Goal: Task Accomplishment & Management: Use online tool/utility

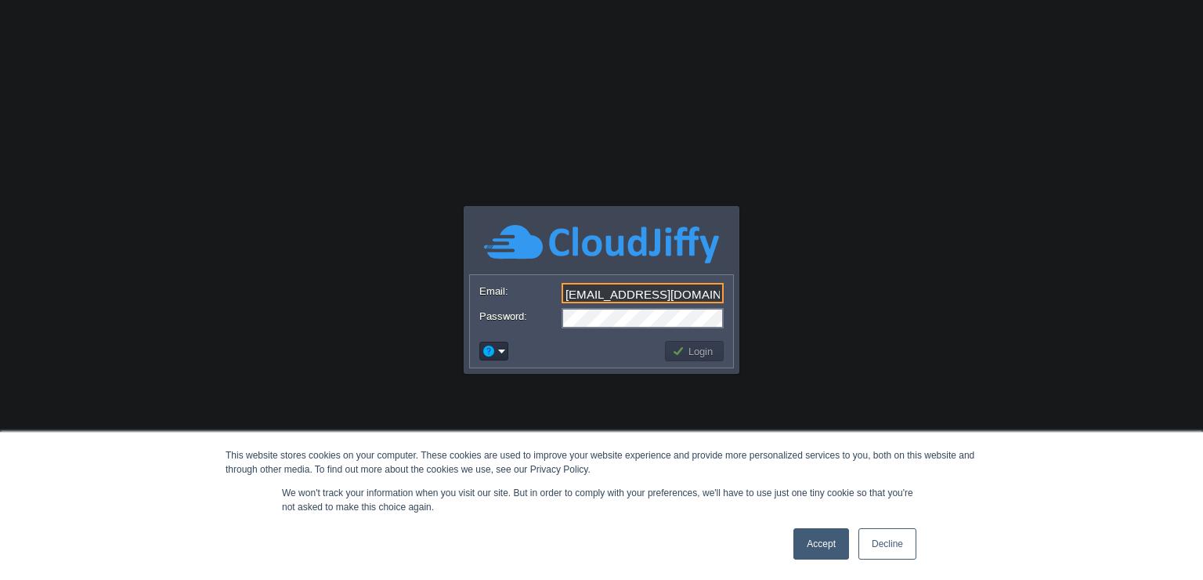
scroll to position [0, 4]
type input "[EMAIL_ADDRESS][DOMAIN_NAME]"
click at [690, 352] on button "Login" at bounding box center [694, 351] width 45 height 14
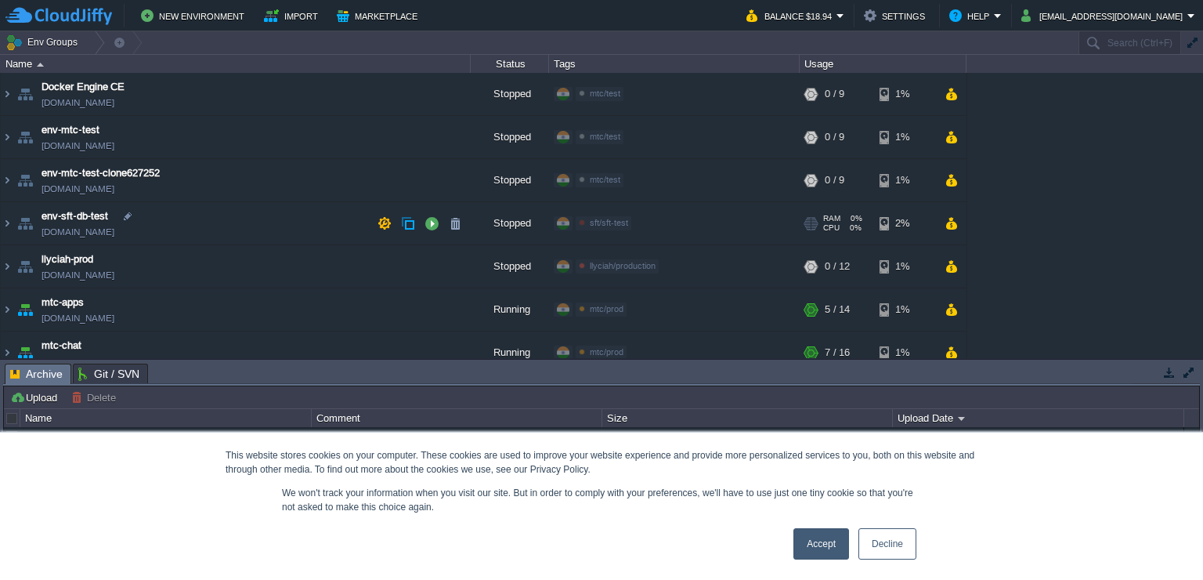
scroll to position [58, 0]
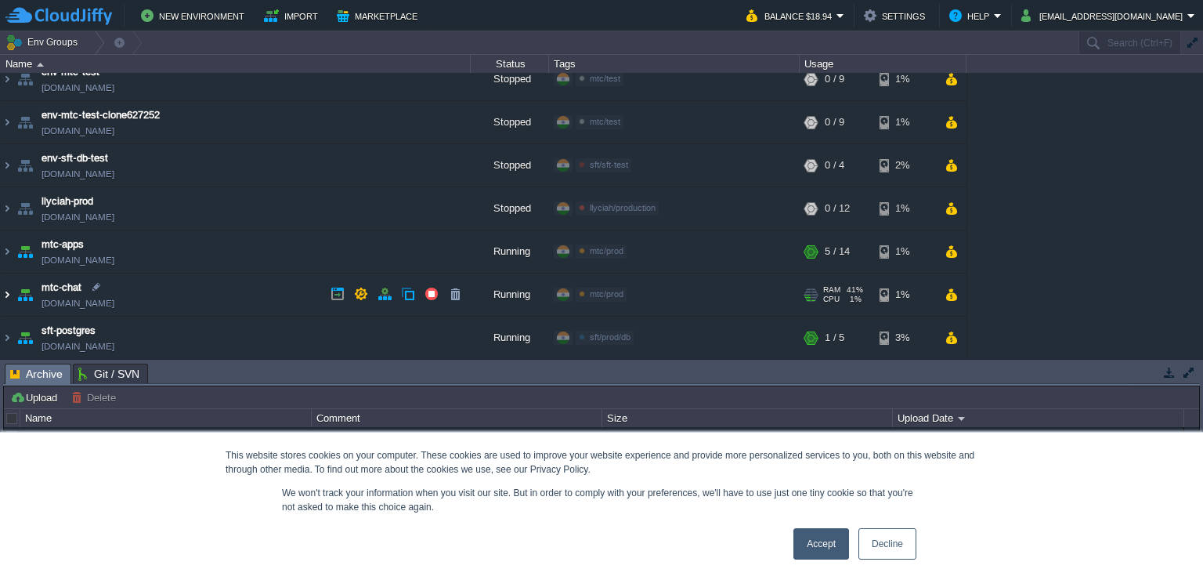
click at [11, 295] on img at bounding box center [7, 294] width 13 height 42
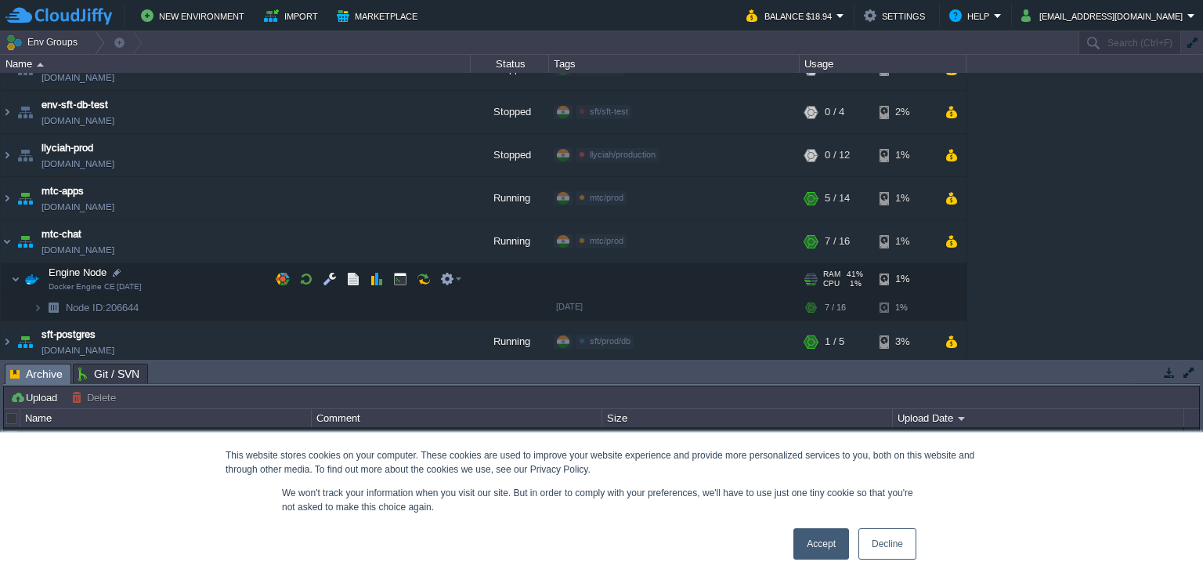
scroll to position [114, 0]
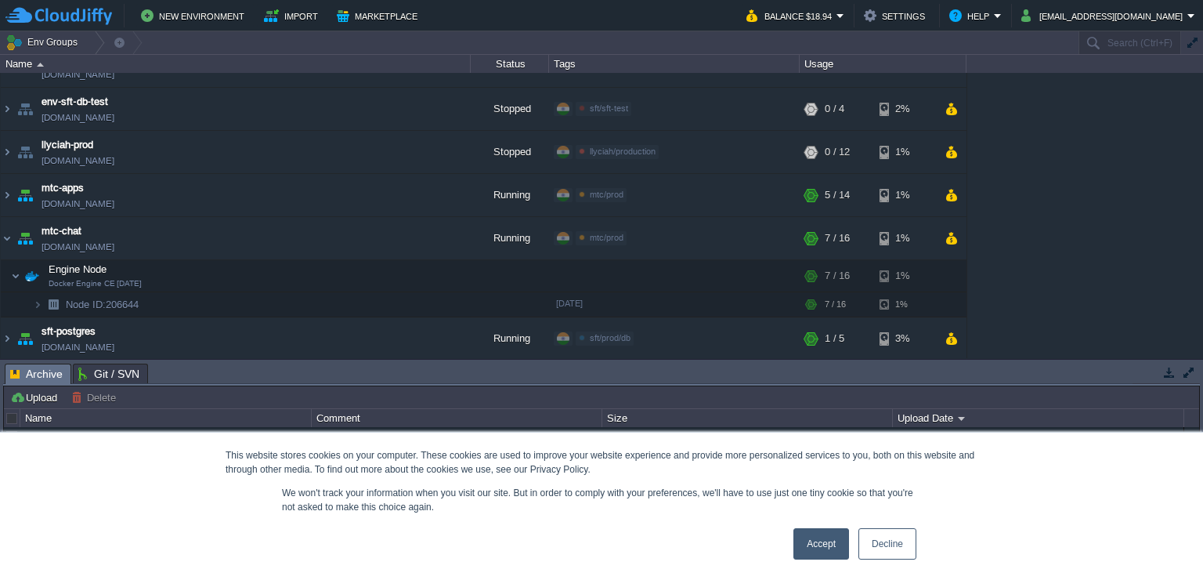
click at [819, 546] on link "Accept" at bounding box center [821, 543] width 56 height 31
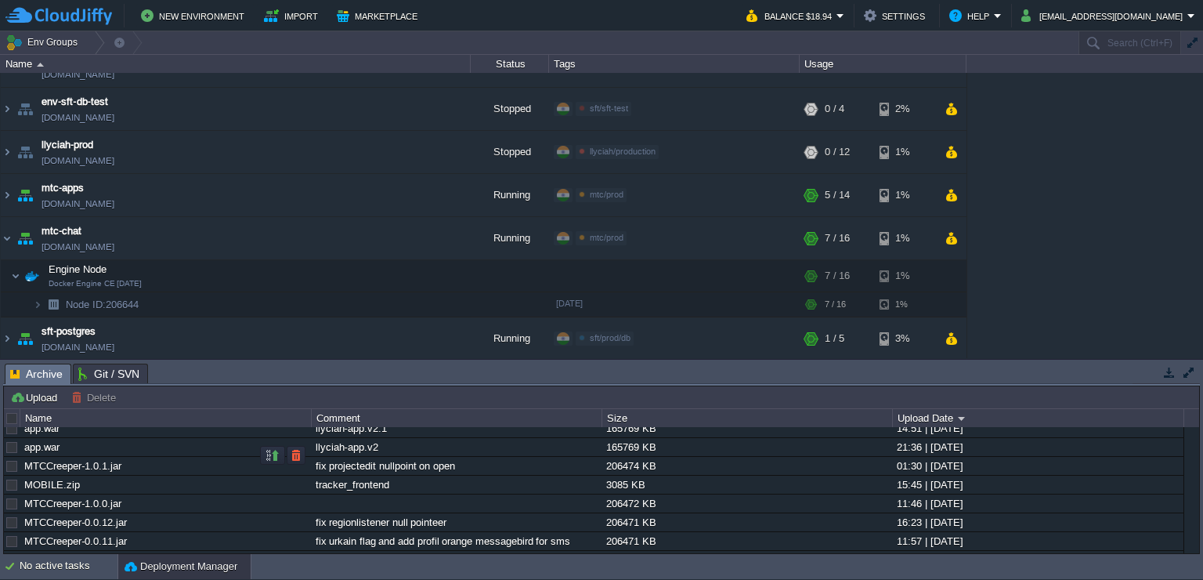
scroll to position [0, 0]
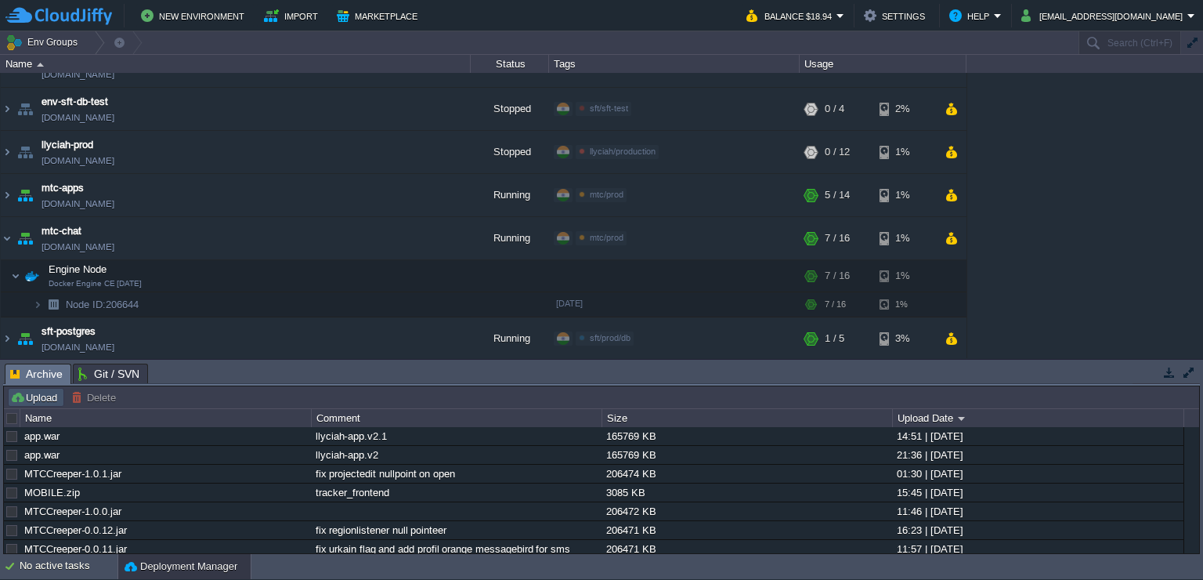
click at [48, 404] on button "Upload" at bounding box center [36, 397] width 52 height 14
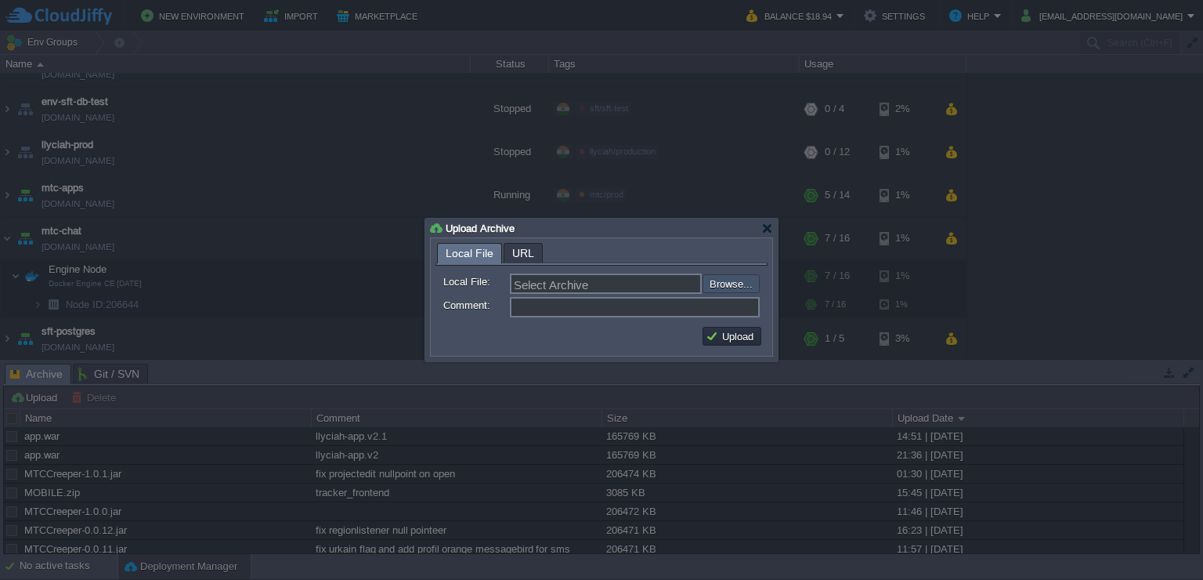
click at [726, 280] on input "file" at bounding box center [661, 283] width 198 height 19
type input "C:\fakepath\MTCCreeper-1.0.2.jar"
type input "MTCCreeper-1.0.2.jar"
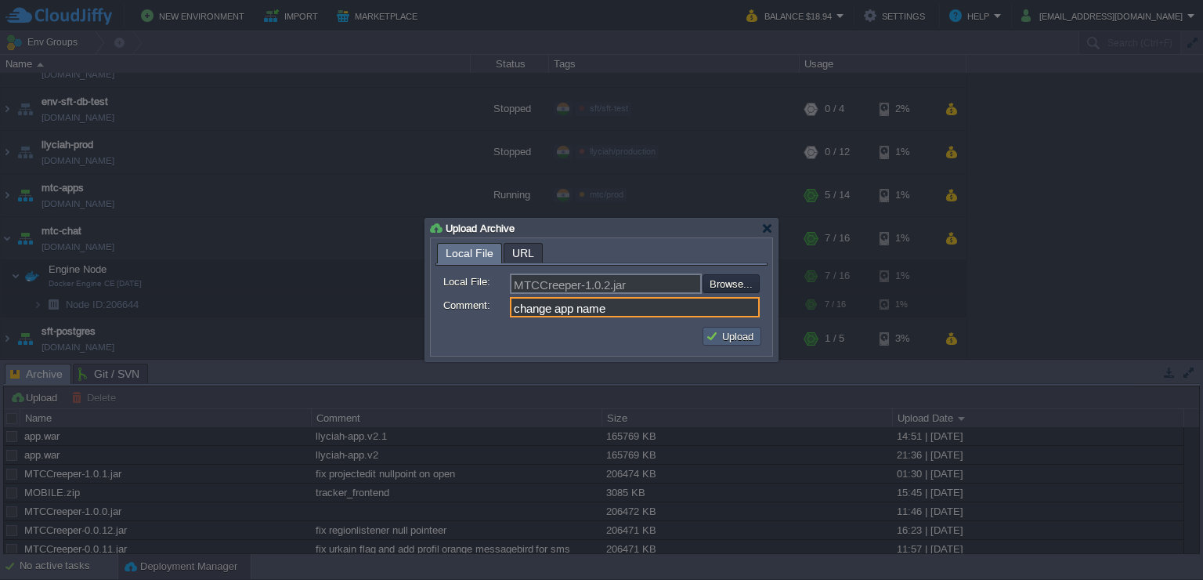
type input "change app name"
click at [724, 332] on button "Upload" at bounding box center [732, 336] width 52 height 14
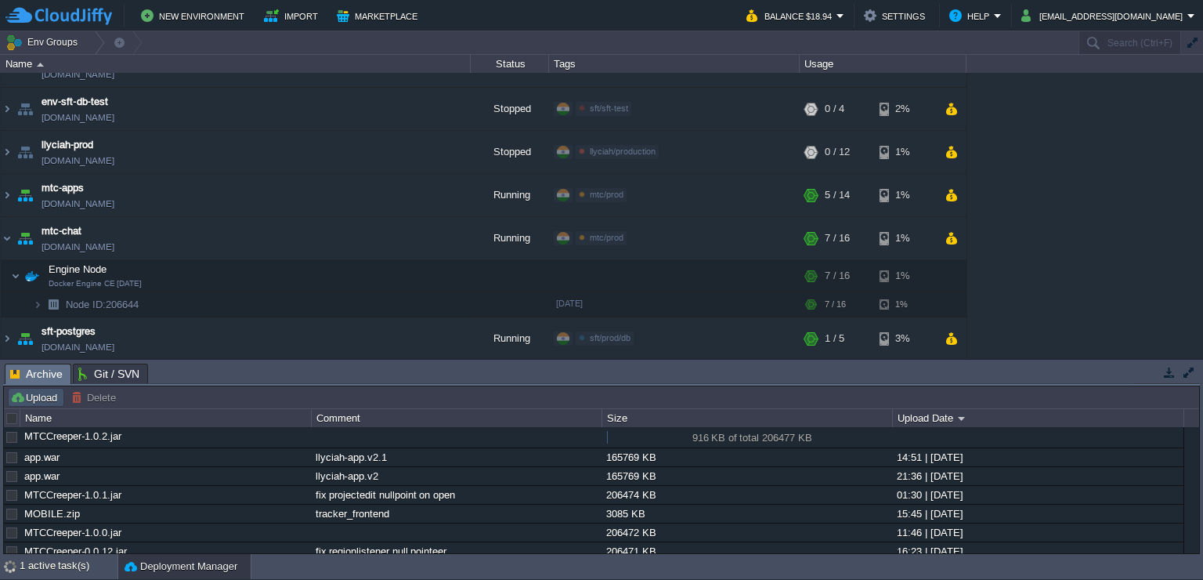
click at [48, 395] on button "Upload" at bounding box center [36, 397] width 52 height 14
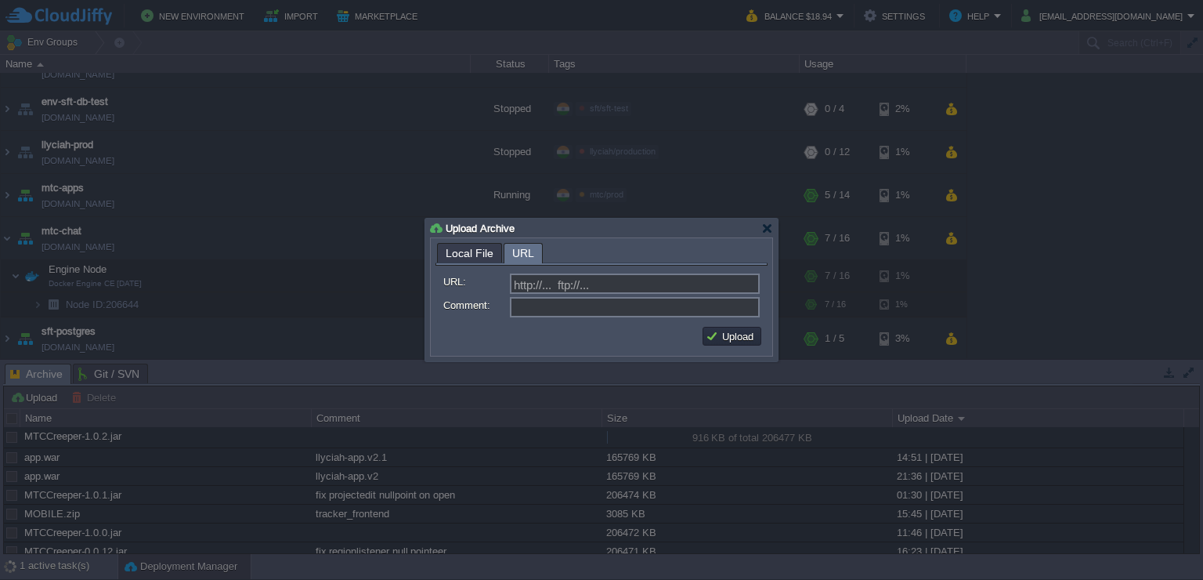
click at [518, 258] on span "URL" at bounding box center [523, 254] width 22 height 20
click at [548, 294] on input "URL:" at bounding box center [635, 283] width 250 height 20
type input "http://... ftp://..."
click at [477, 313] on label "Comment:" at bounding box center [475, 305] width 65 height 16
click at [510, 314] on input "Comment:" at bounding box center [635, 307] width 250 height 20
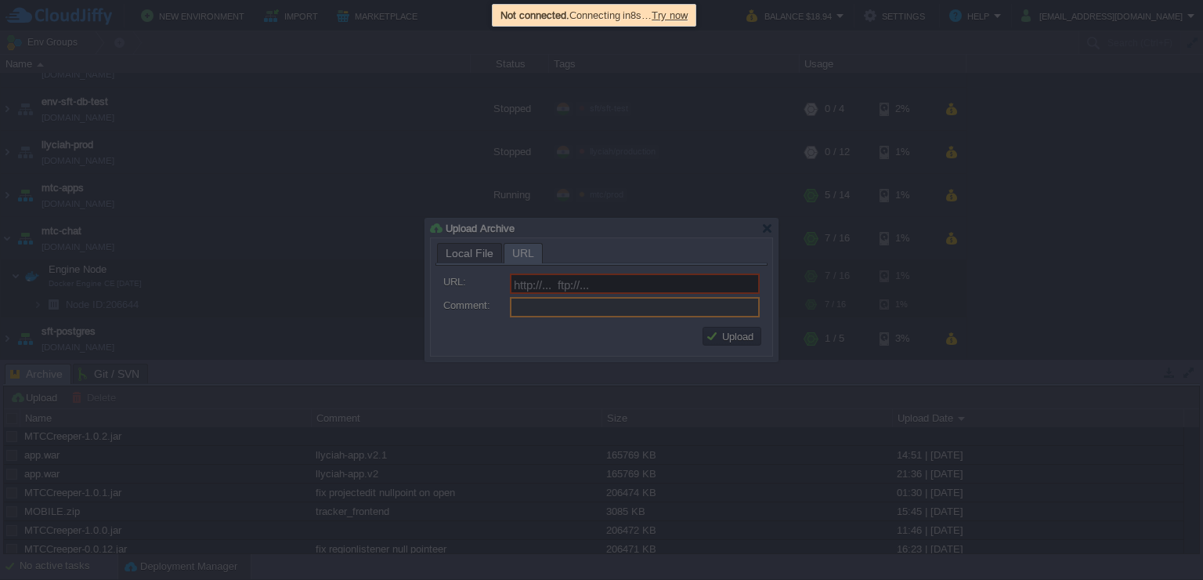
click at [688, 16] on span "Try now" at bounding box center [670, 15] width 36 height 12
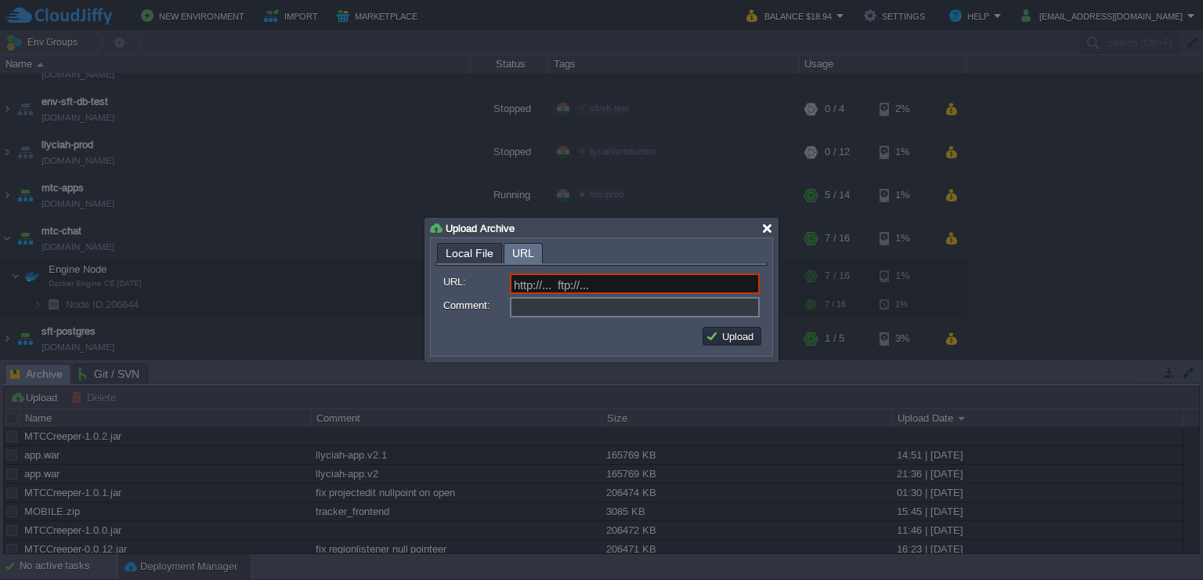
click at [767, 224] on div at bounding box center [767, 228] width 12 height 12
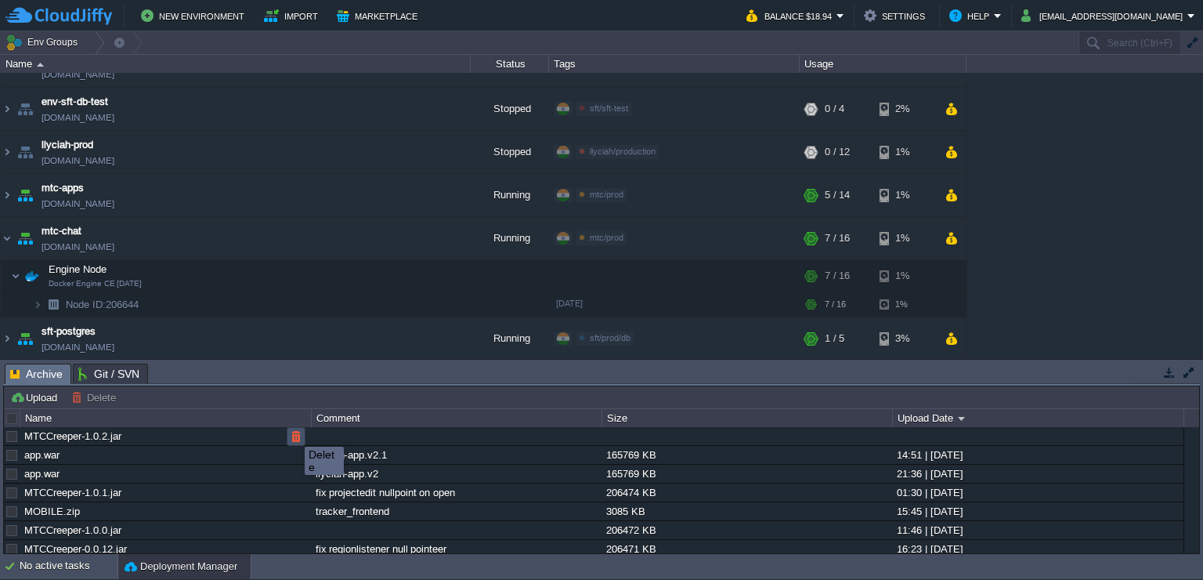
click at [293, 432] on button "button" at bounding box center [296, 436] width 14 height 14
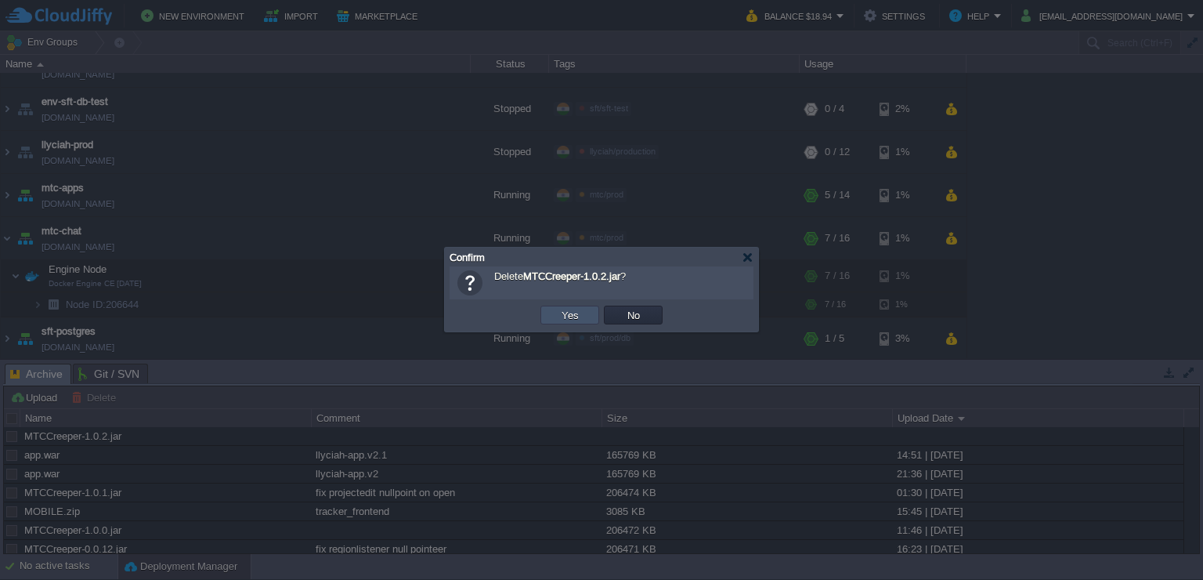
click at [569, 312] on button "Yes" at bounding box center [570, 315] width 27 height 14
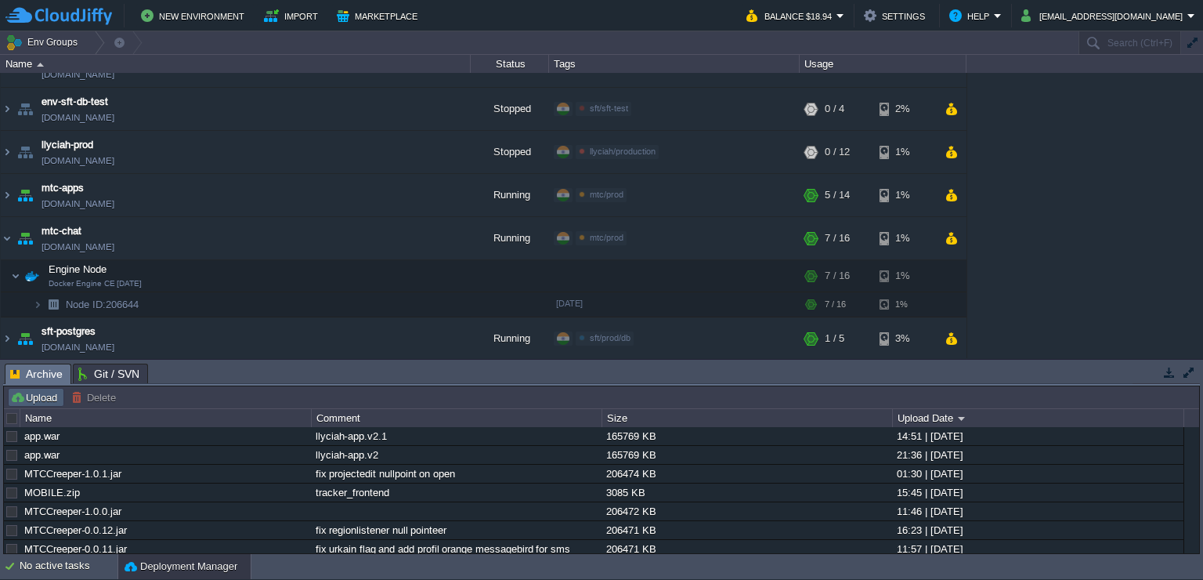
click at [47, 399] on button "Upload" at bounding box center [36, 397] width 52 height 14
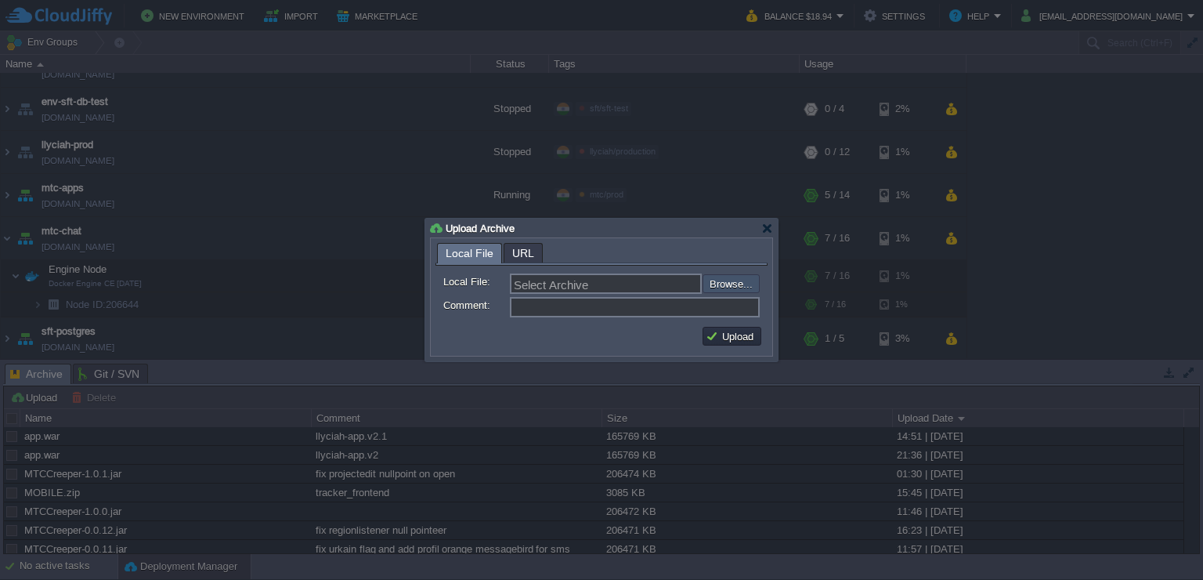
click at [713, 279] on input "file" at bounding box center [661, 283] width 198 height 19
type input "C:\fakepath\MTCCreeper-1.0.2.jar"
type input "MTCCreeper-1.0.2.jar"
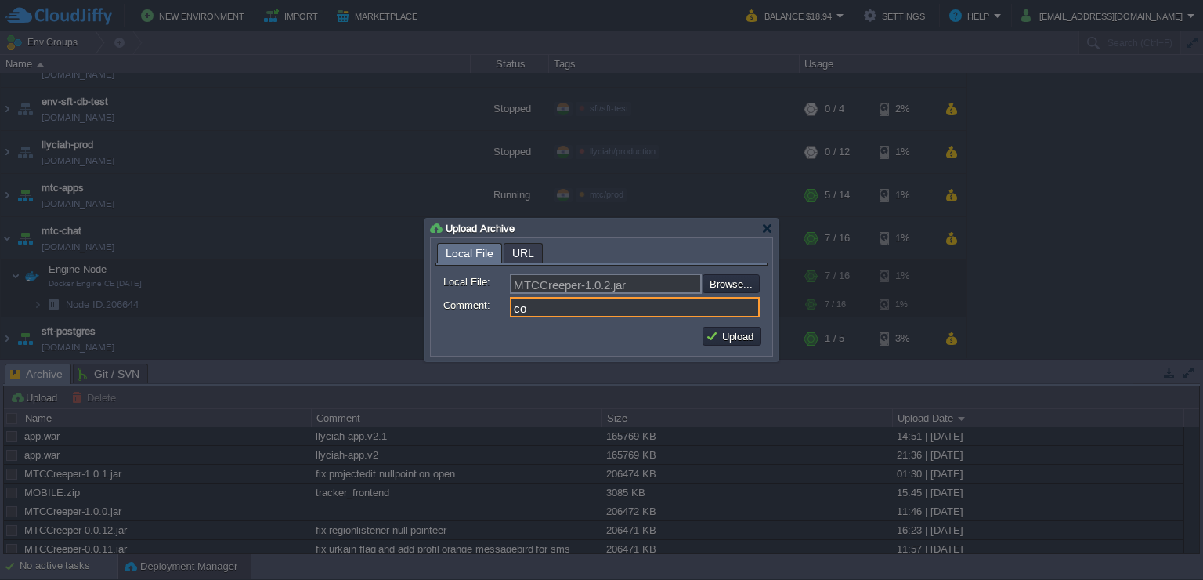
type input "c"
type input "changement nom et controle action sur agent"
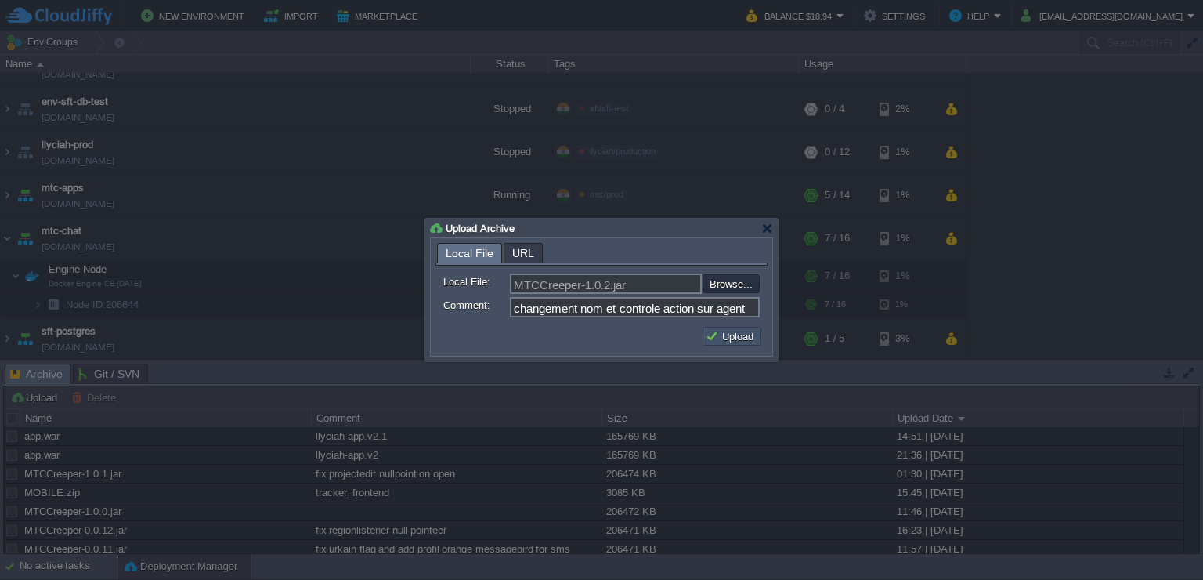
click at [735, 338] on button "Upload" at bounding box center [732, 336] width 52 height 14
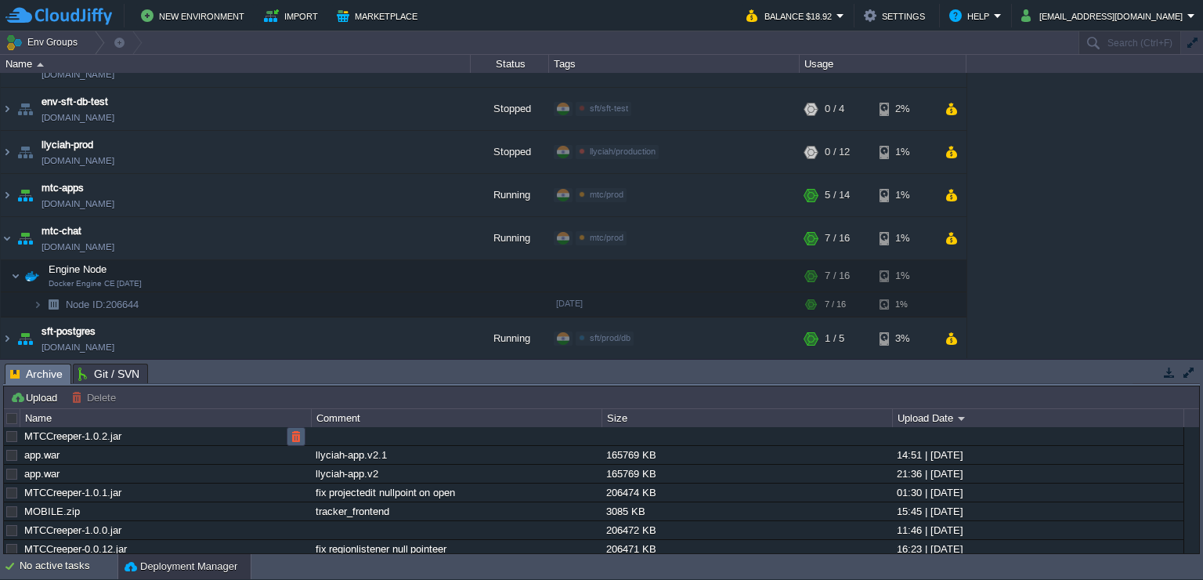
click at [302, 442] on button "button" at bounding box center [296, 436] width 14 height 14
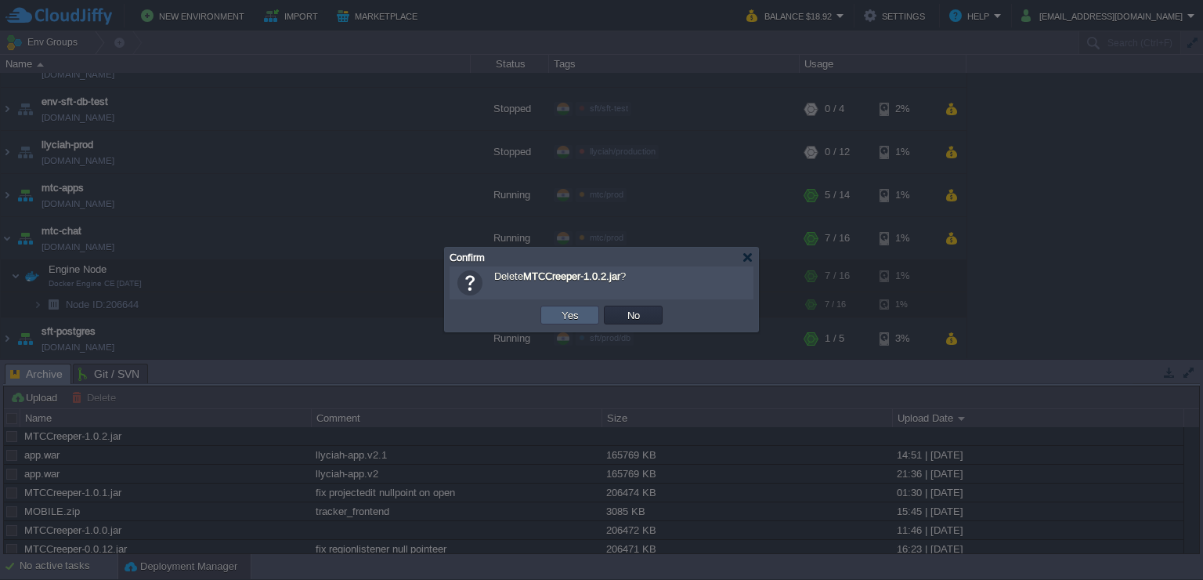
click at [567, 311] on button "Yes" at bounding box center [570, 315] width 27 height 14
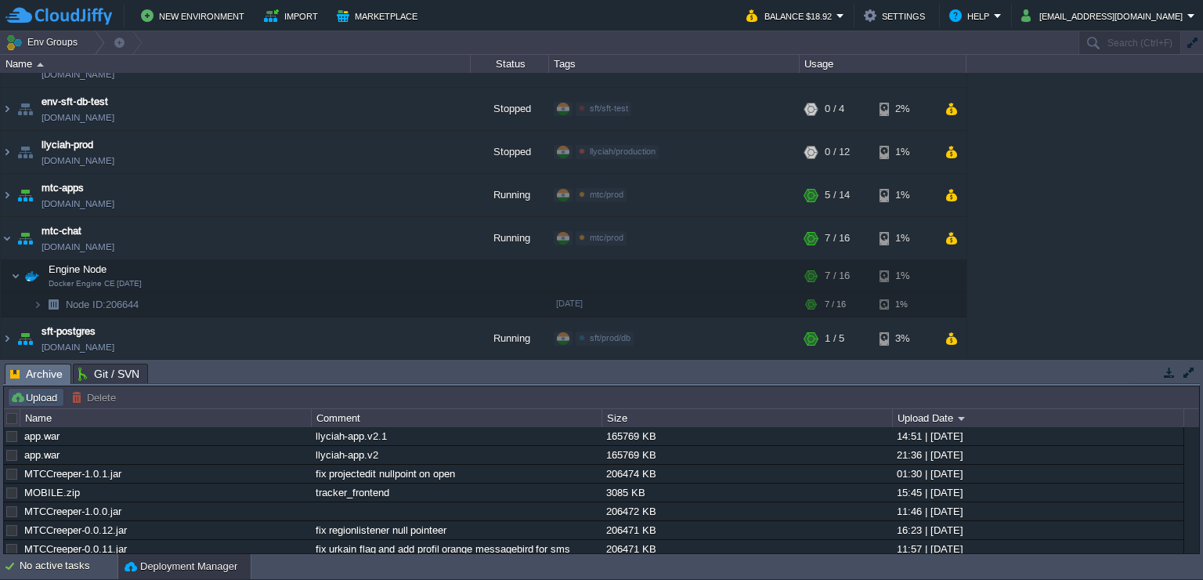
click at [39, 400] on button "Upload" at bounding box center [36, 397] width 52 height 14
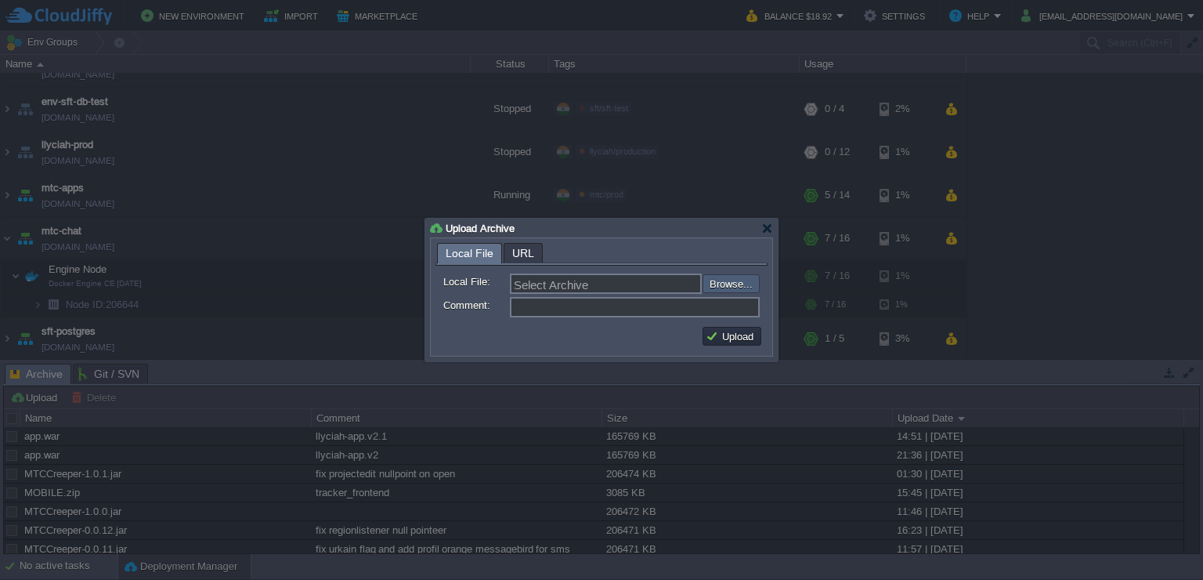
click at [713, 284] on input "file" at bounding box center [661, 283] width 198 height 19
type input "C:\fakepath\MTCCreeper-1.0.2.jar"
type input "MTCCreeper-1.0.2.jar"
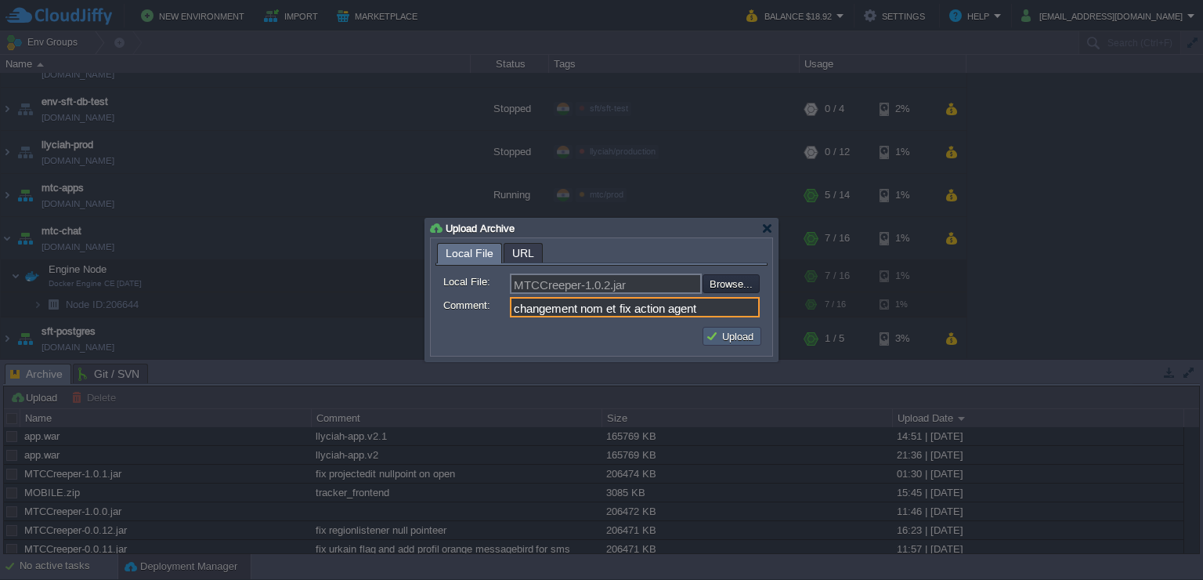
type input "changement nom et fix action agent"
click at [731, 334] on button "Upload" at bounding box center [732, 336] width 52 height 14
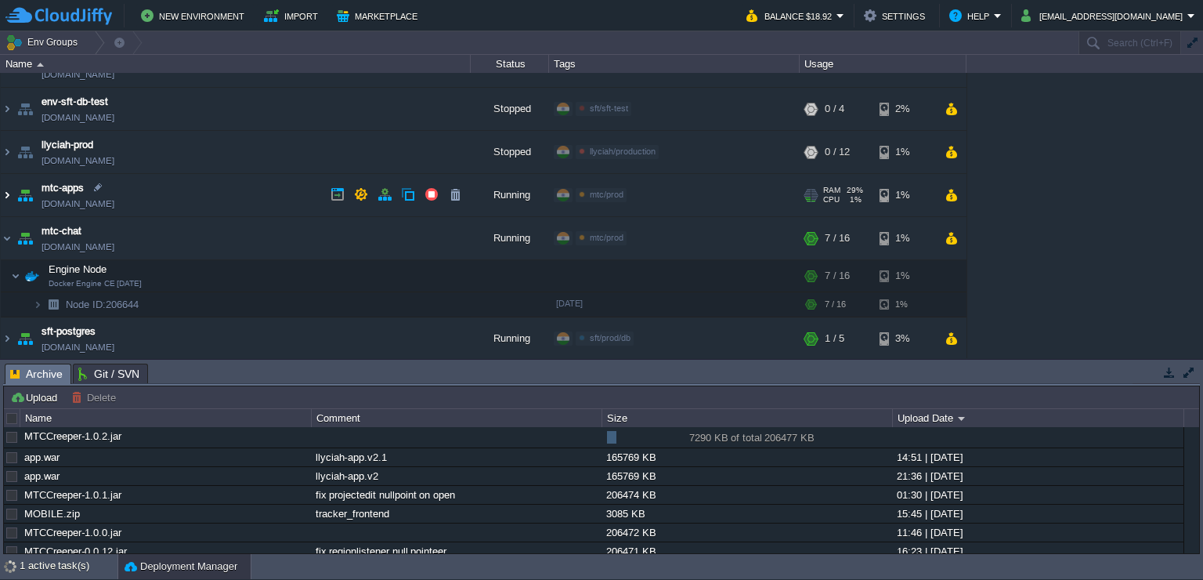
click at [9, 191] on img at bounding box center [7, 195] width 13 height 42
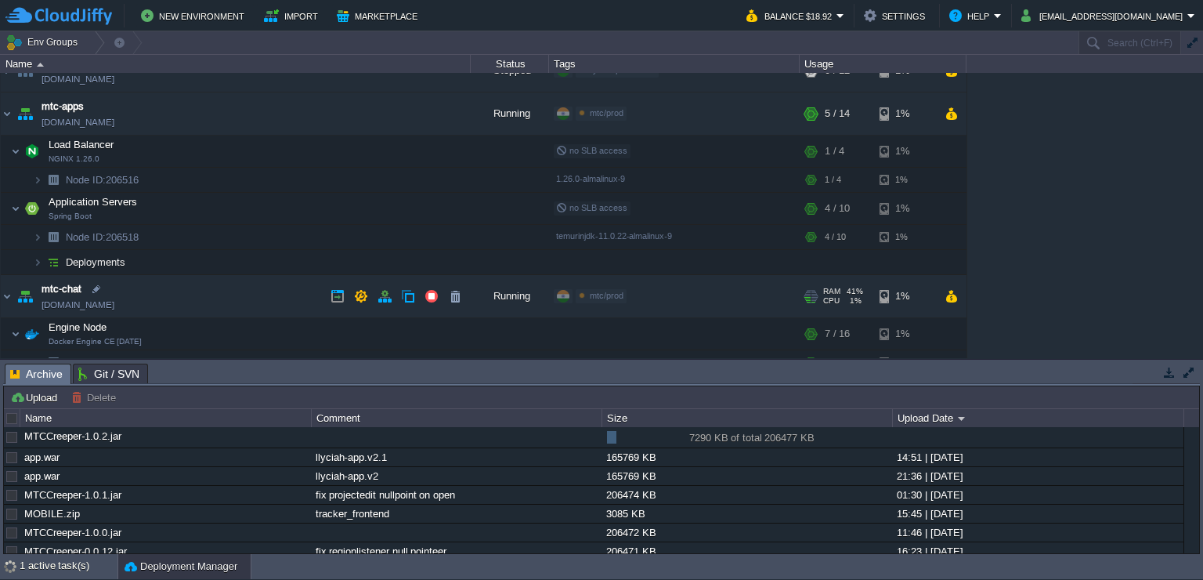
scroll to position [195, 0]
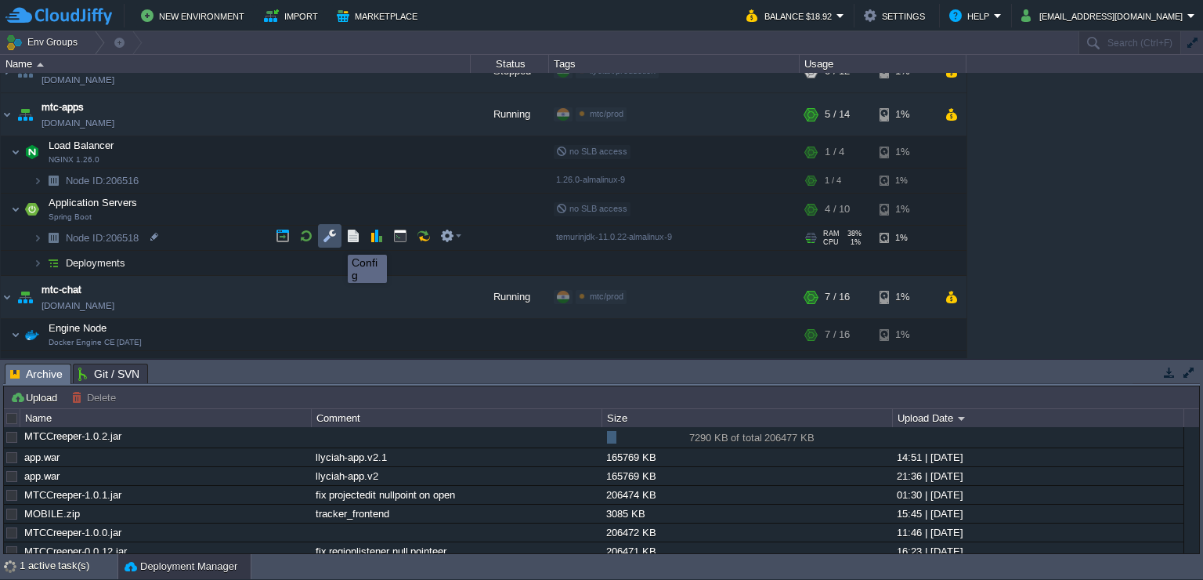
click at [336, 240] on button "button" at bounding box center [330, 236] width 14 height 14
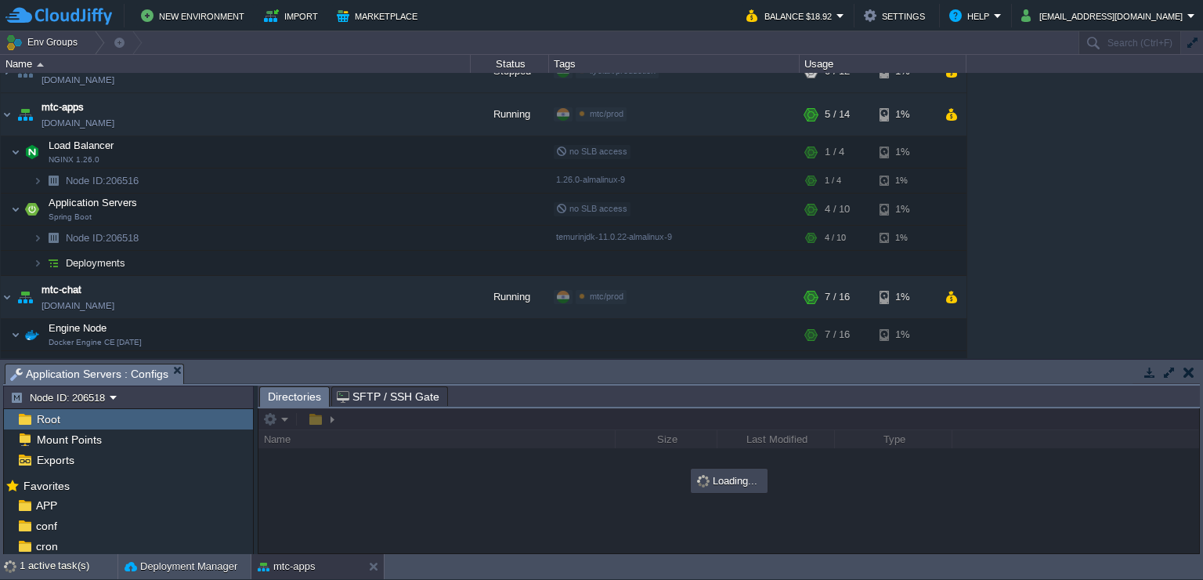
click at [391, 399] on span "SFTP / SSH Gate" at bounding box center [388, 396] width 103 height 19
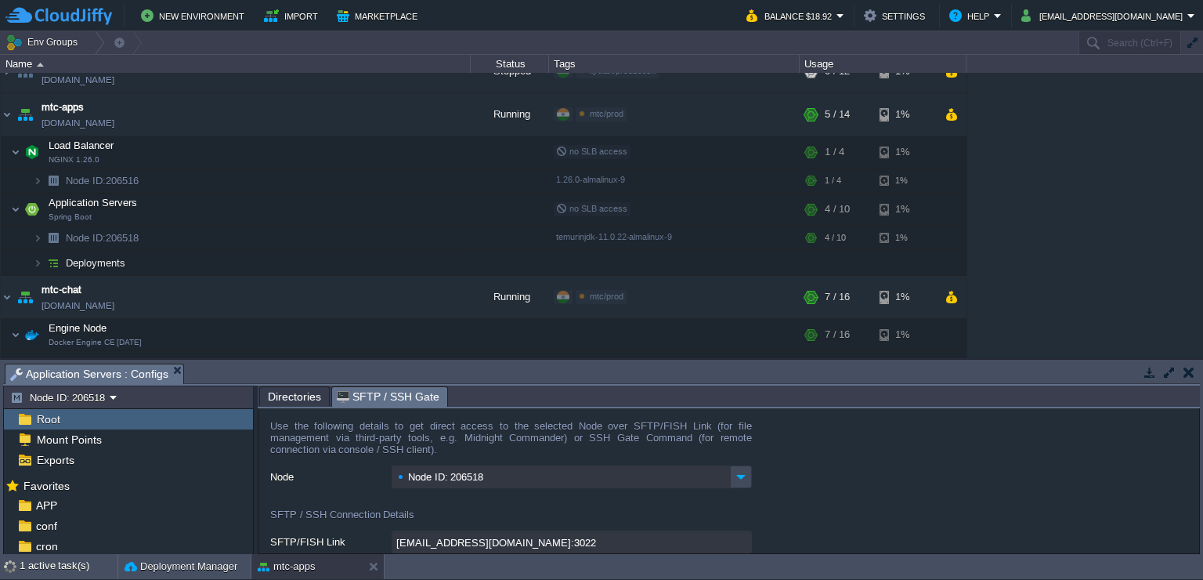
type input "[EMAIL_ADDRESS][DOMAIN_NAME]:3022/afs"
type input "ssh [EMAIL_ADDRESS][DOMAIN_NAME] -p 3022 -t "cd /afs; \$SHELL --login""
type input "/afs"
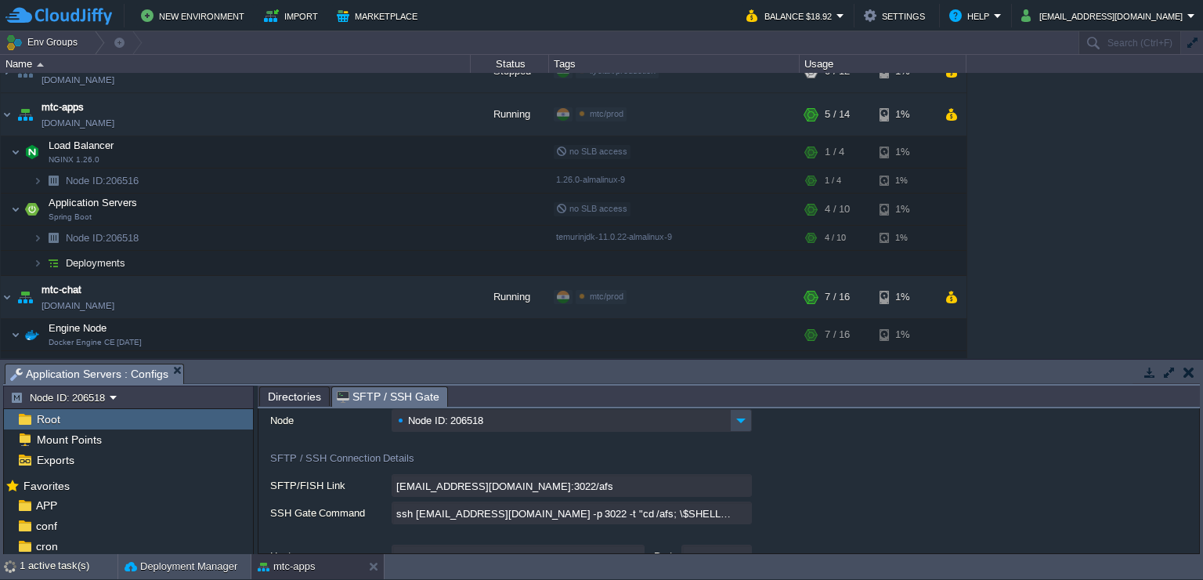
scroll to position [56, 0]
click at [742, 486] on input "[EMAIL_ADDRESS][DOMAIN_NAME]:3022/afs" at bounding box center [572, 486] width 360 height 23
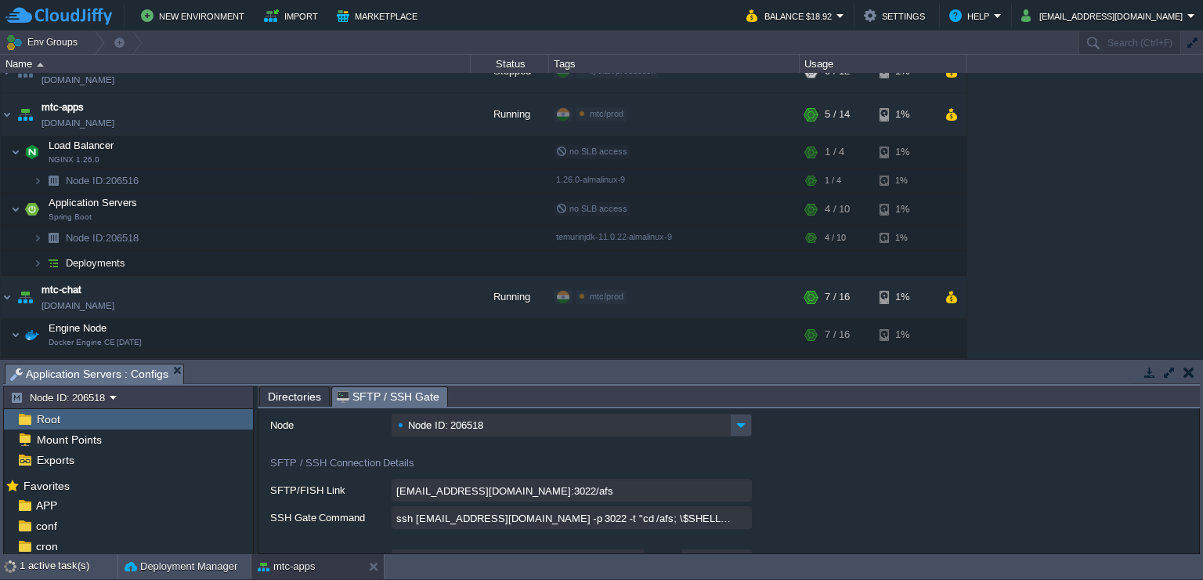
scroll to position [52, 0]
click at [557, 525] on input "ssh [EMAIL_ADDRESS][DOMAIN_NAME] -p 3022 -t "cd /afs; \$SHELL --login"" at bounding box center [572, 516] width 360 height 23
click at [536, 495] on input "[EMAIL_ADDRESS][DOMAIN_NAME]:3022/afs" at bounding box center [572, 489] width 360 height 23
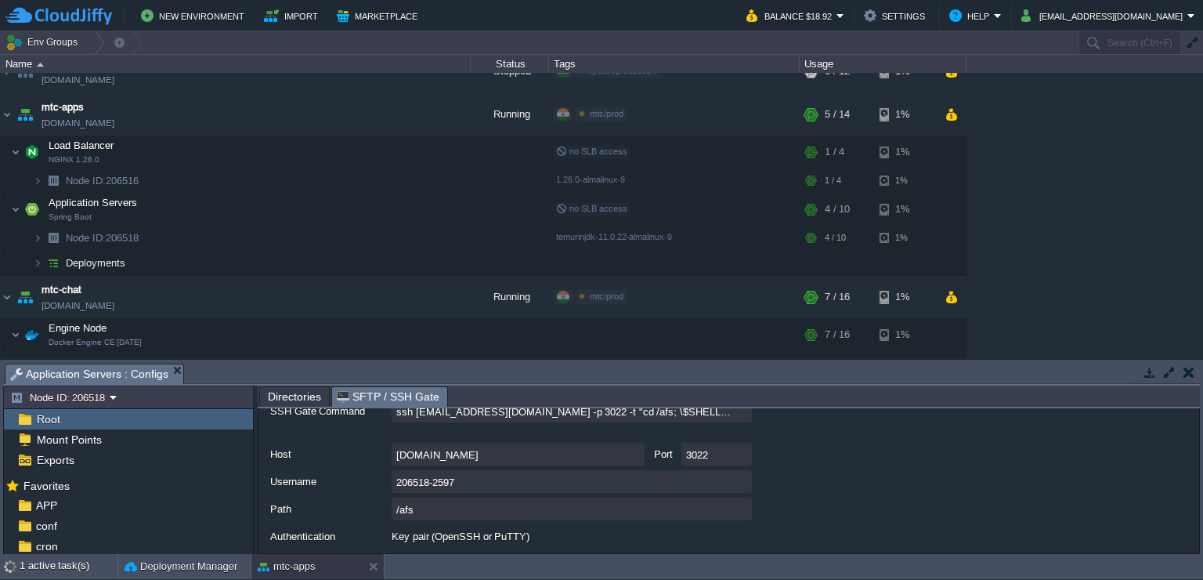
scroll to position [132, 0]
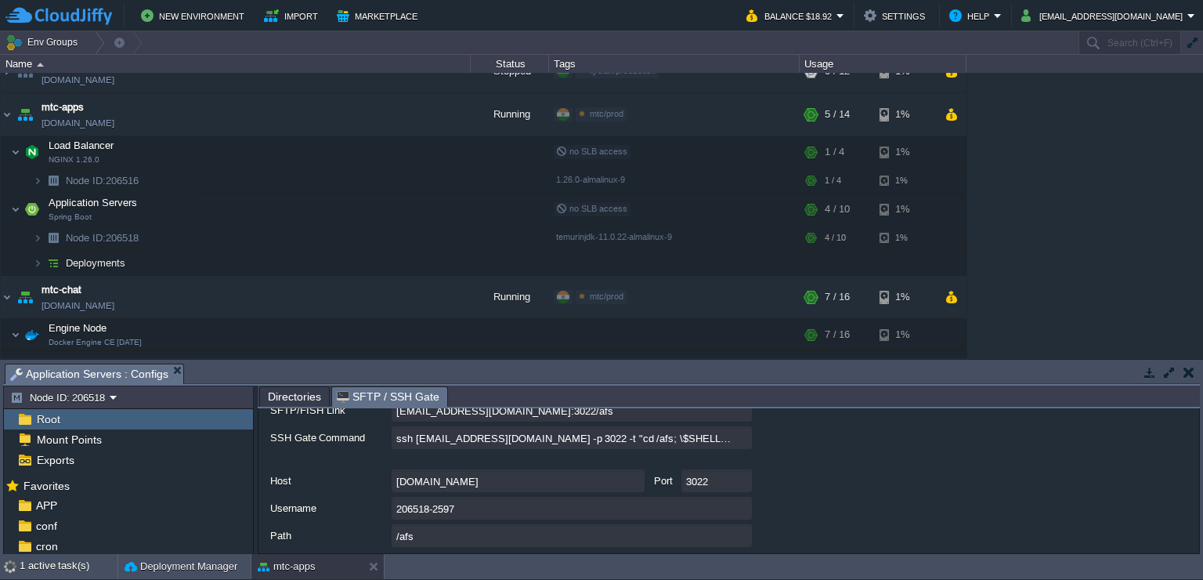
click at [745, 440] on input "ssh [EMAIL_ADDRESS][DOMAIN_NAME] -p 3022 -t "cd /afs; \$SHELL --login"" at bounding box center [572, 437] width 360 height 23
type textarea "ssh [EMAIL_ADDRESS][DOMAIN_NAME] -p 3022 -t "cd /afs; \$SHELL --login""
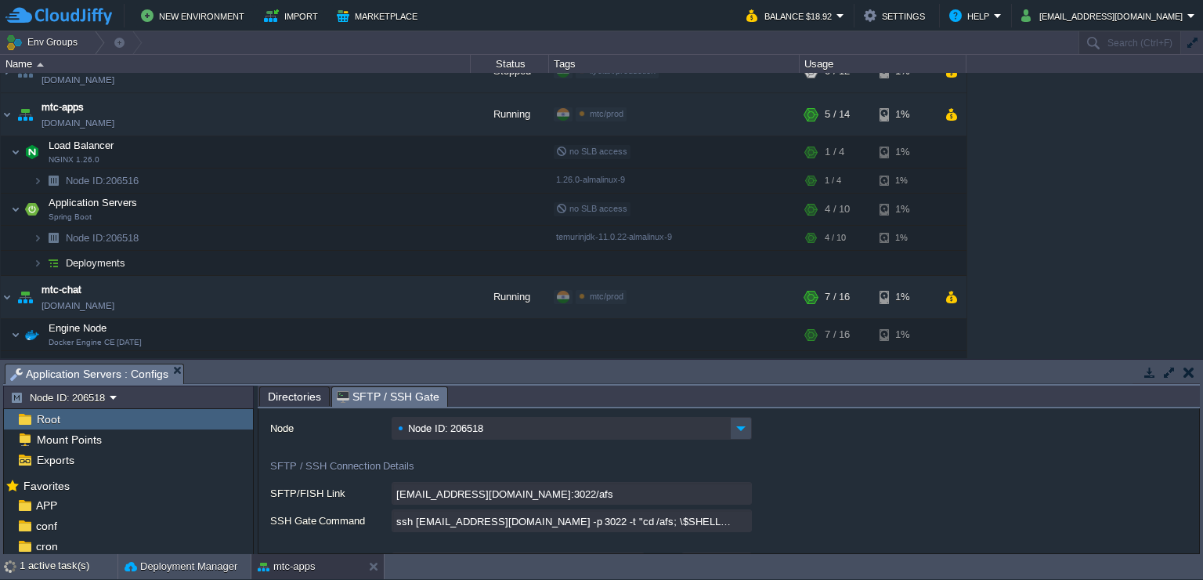
scroll to position [48, 0]
click at [321, 184] on td at bounding box center [329, 179] width 23 height 23
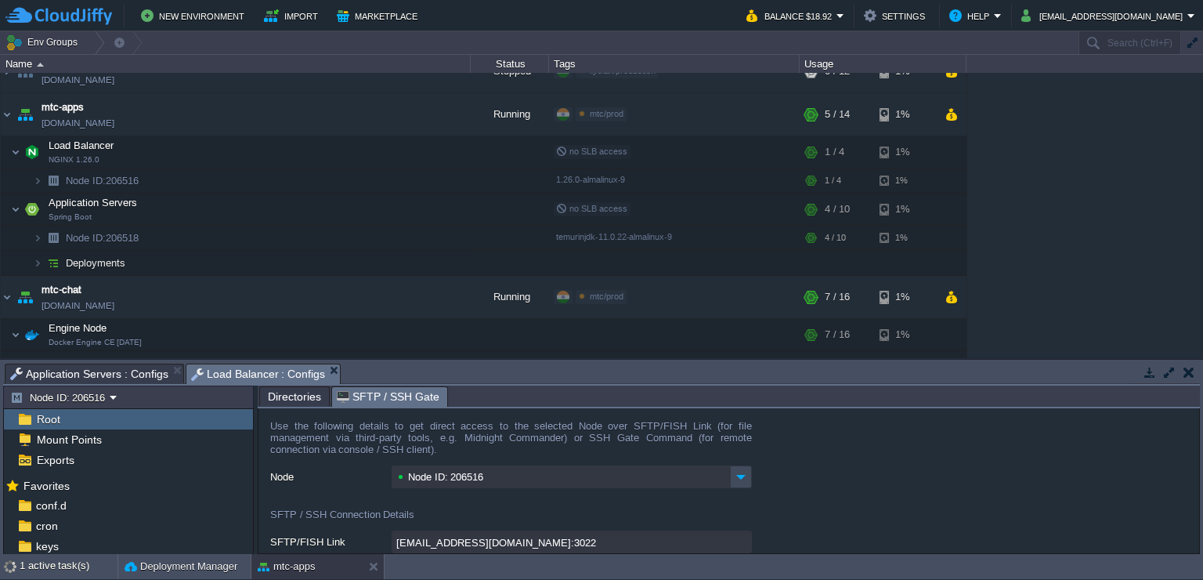
click at [387, 397] on span "SFTP / SSH Gate" at bounding box center [388, 397] width 103 height 20
type input "[EMAIL_ADDRESS][DOMAIN_NAME]:3022/afs"
type input "ssh [EMAIL_ADDRESS][DOMAIN_NAME] -p 3022 -t "cd /afs; \$SHELL --login""
type input "/afs"
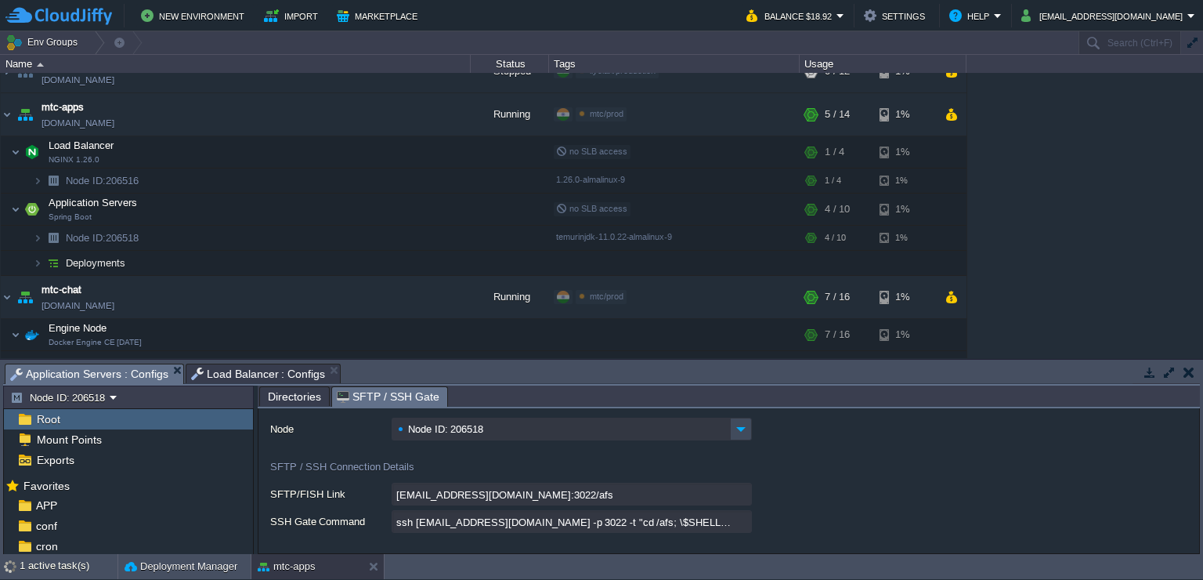
click at [108, 374] on span "Application Servers : Configs" at bounding box center [89, 374] width 158 height 20
click at [57, 557] on div "1 active task(s)" at bounding box center [69, 566] width 98 height 25
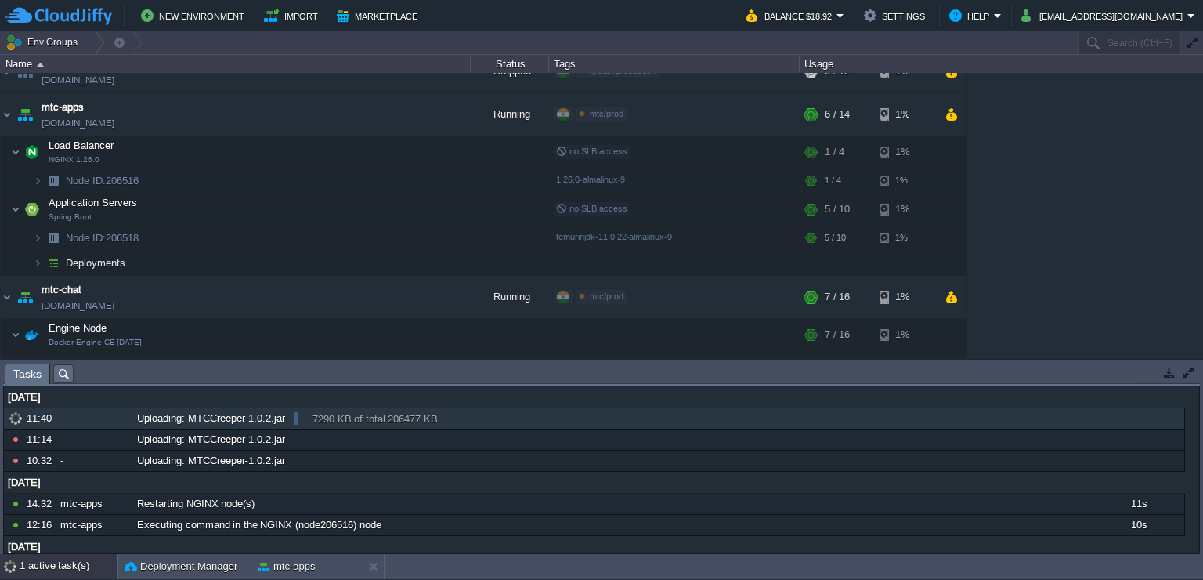
click at [294, 418] on div "7290 KB of total 206477 KB" at bounding box center [298, 420] width 8 height 17
click at [316, 419] on div "7290 KB of total 206477 KB" at bounding box center [375, 420] width 155 height 17
click at [198, 557] on button "Deployment Manager" at bounding box center [181, 566] width 113 height 16
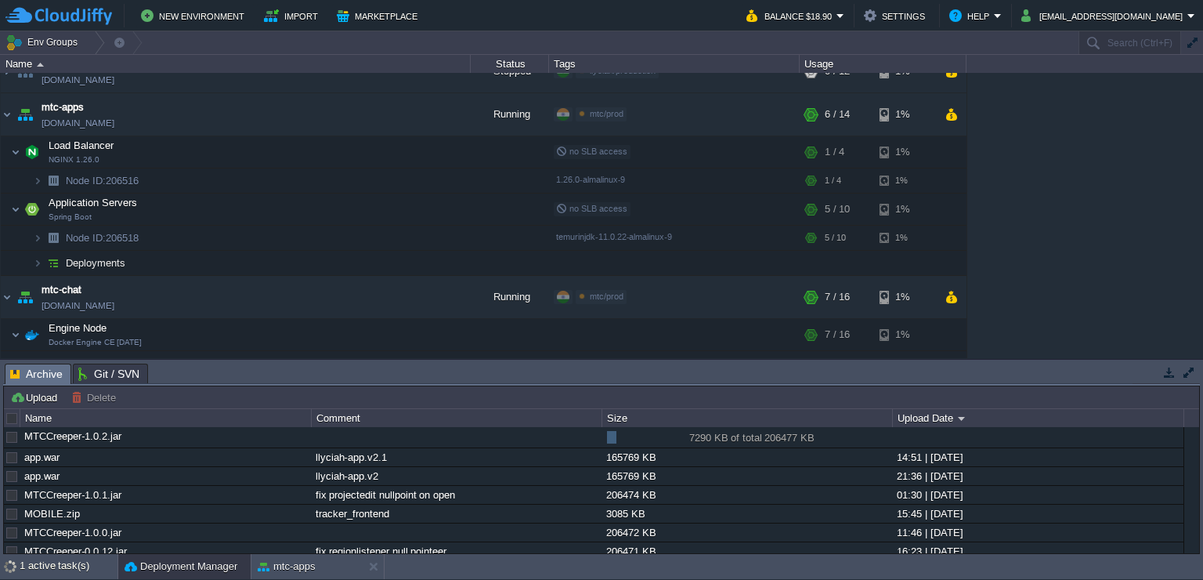
click at [14, 435] on div at bounding box center [12, 437] width 14 height 14
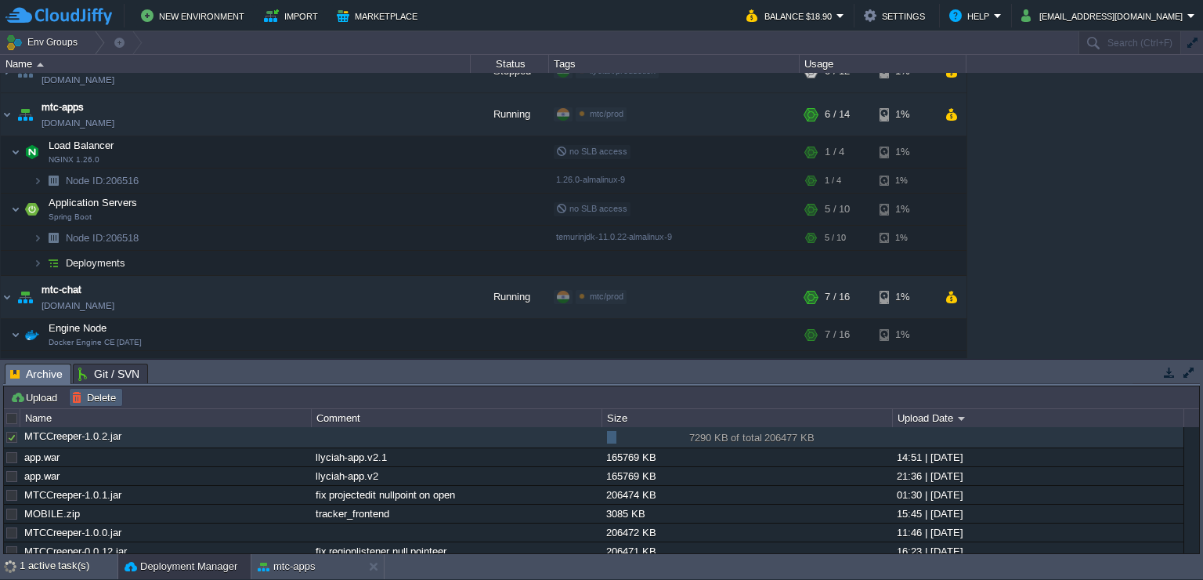
click at [95, 400] on button "Delete" at bounding box center [95, 397] width 49 height 14
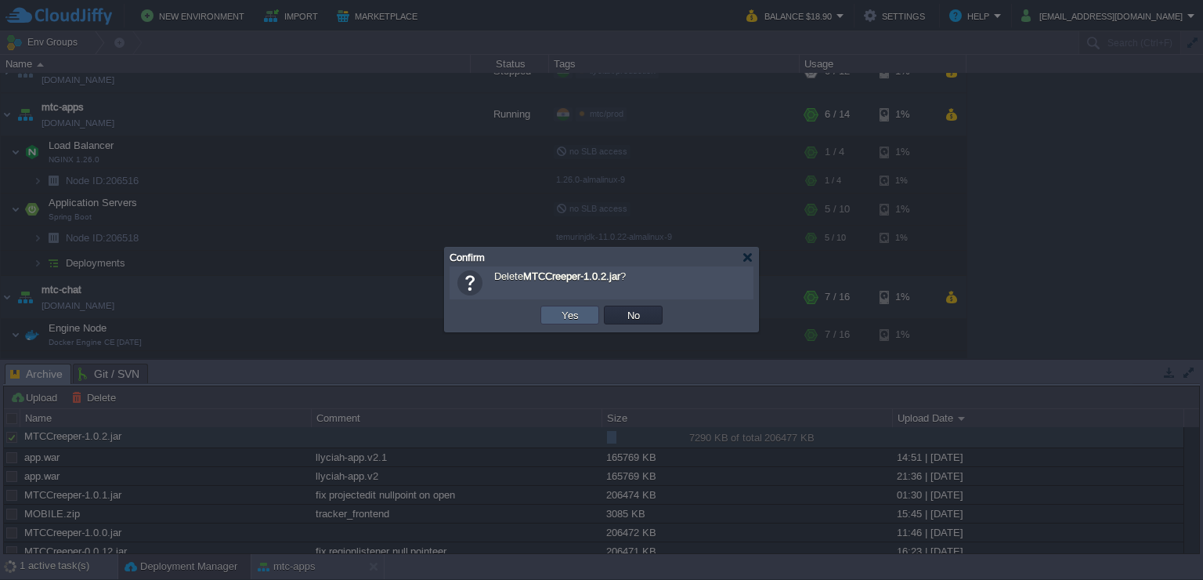
click at [572, 310] on button "Yes" at bounding box center [570, 315] width 27 height 14
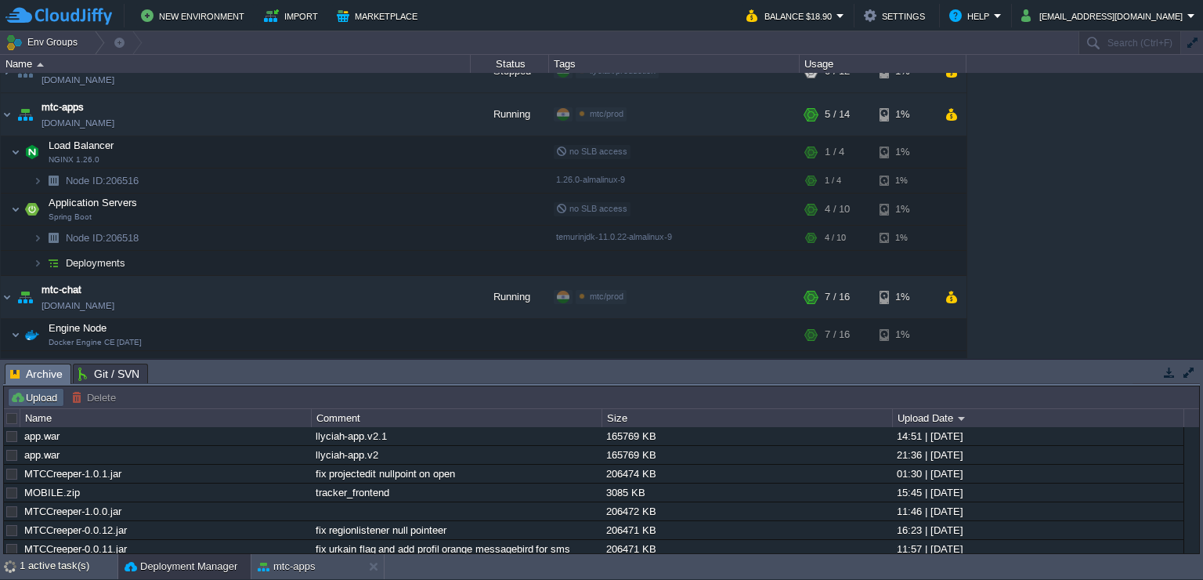
click at [45, 396] on button "Upload" at bounding box center [36, 397] width 52 height 14
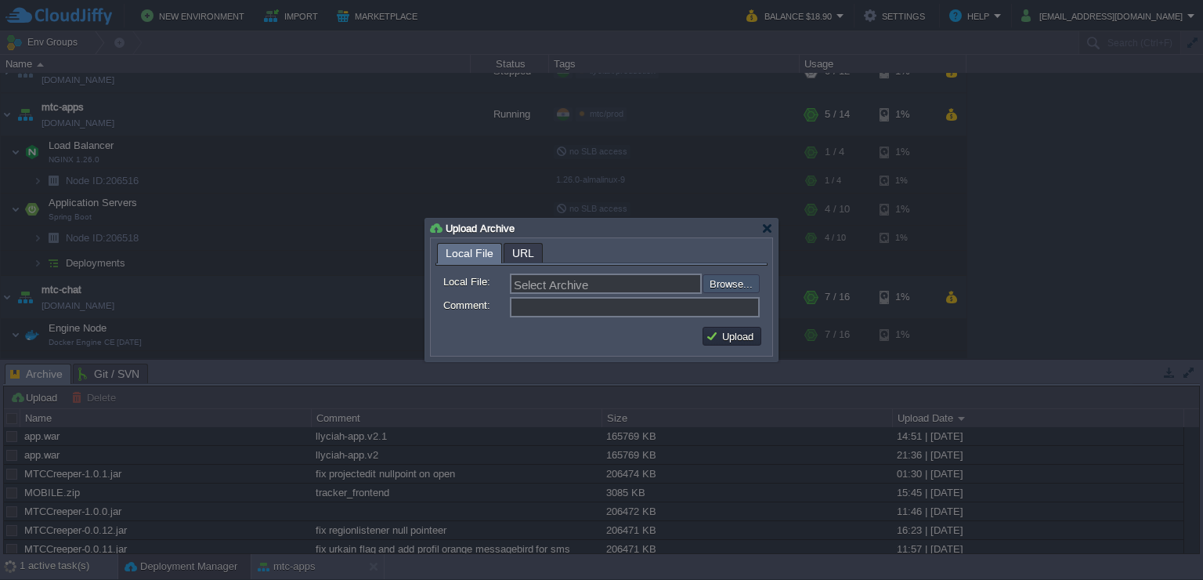
click at [722, 287] on input "file" at bounding box center [661, 283] width 198 height 19
type input "C:\fakepath\MTCCreeper-1.0.2.jar"
type input "MTCCreeper-1.0.2.jar"
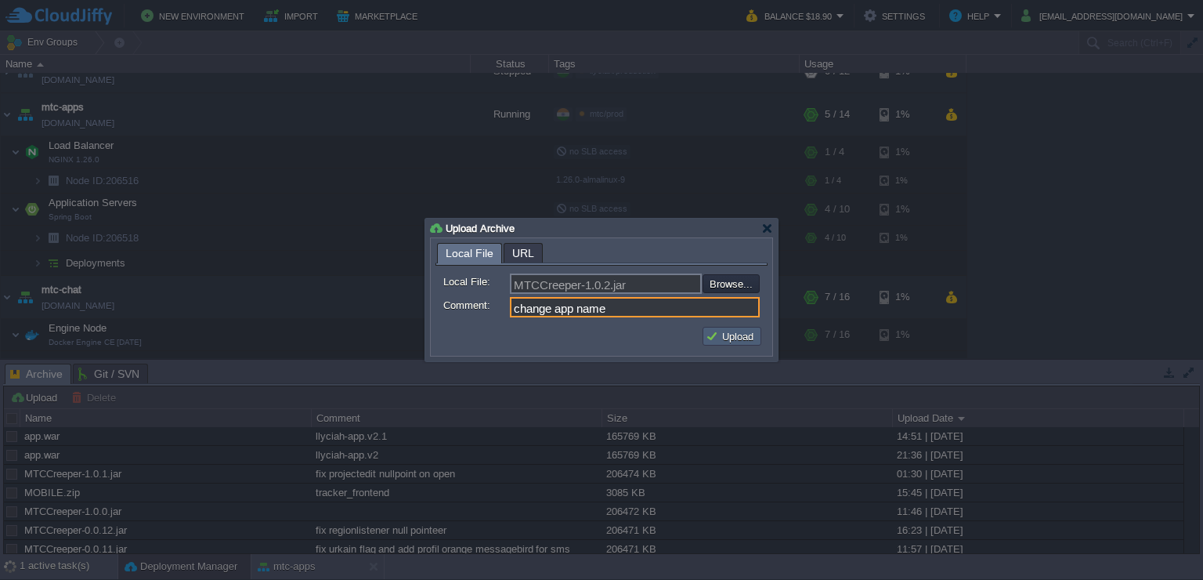
type input "change app name"
click at [722, 344] on td "Upload" at bounding box center [732, 336] width 59 height 19
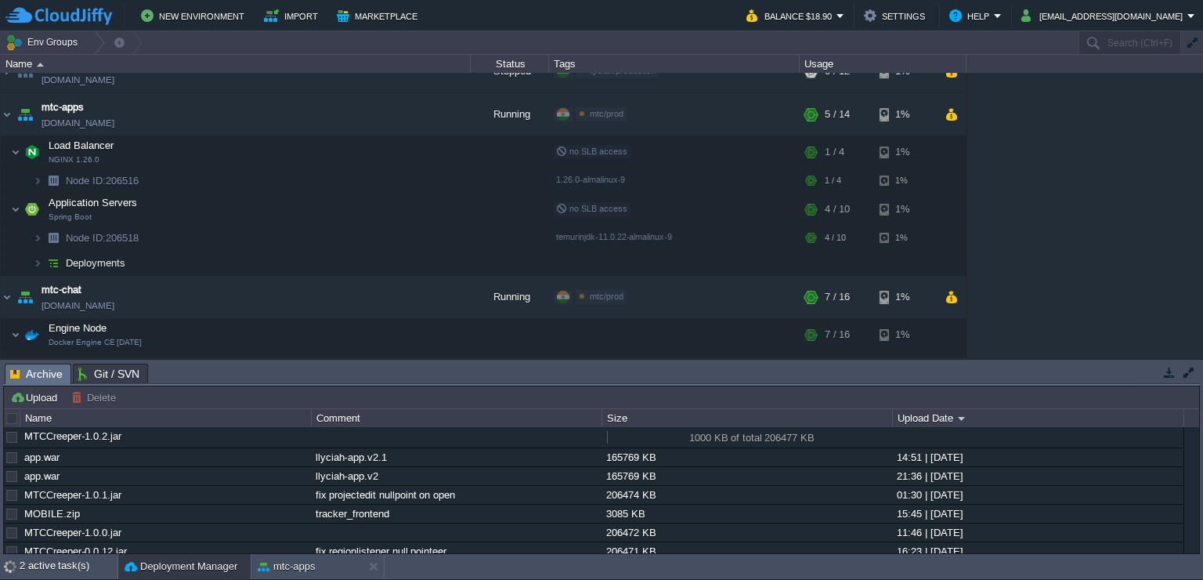
click at [985, 33] on td "Env Groups" at bounding box center [538, 42] width 1077 height 23
